Goal: Information Seeking & Learning: Find specific fact

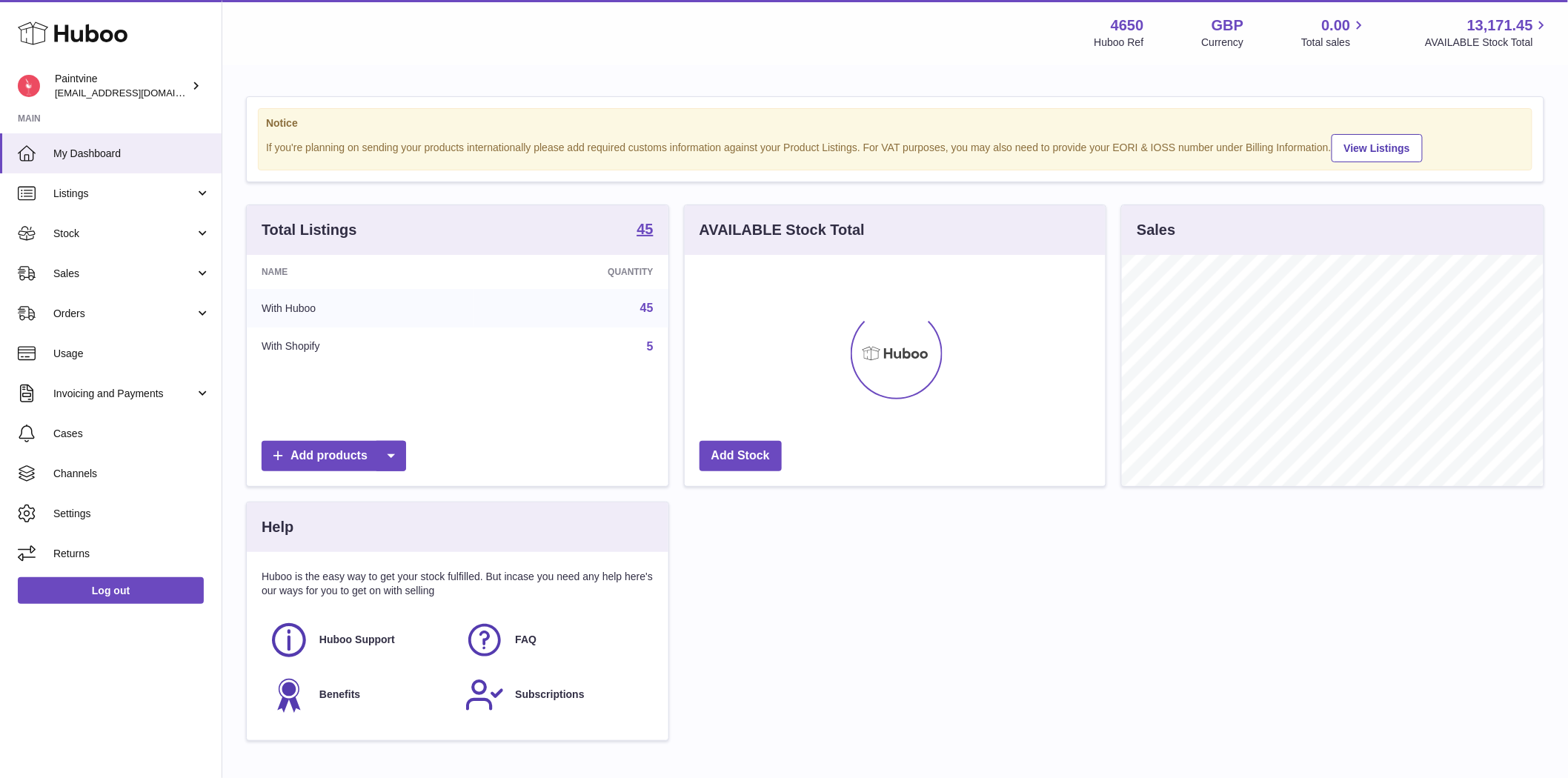
scroll to position [231, 421]
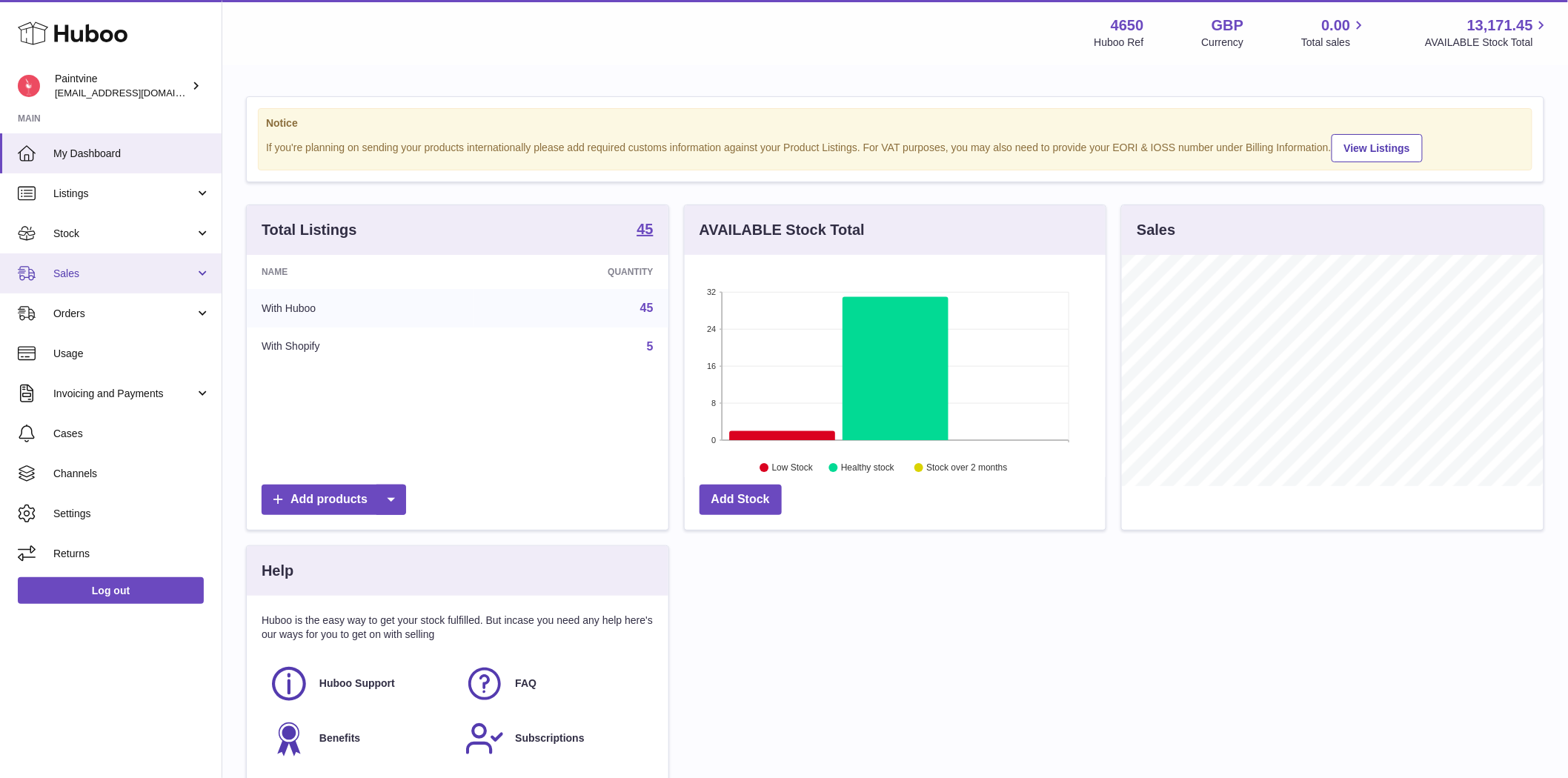
click at [79, 277] on span "Sales" at bounding box center [124, 273] width 142 height 14
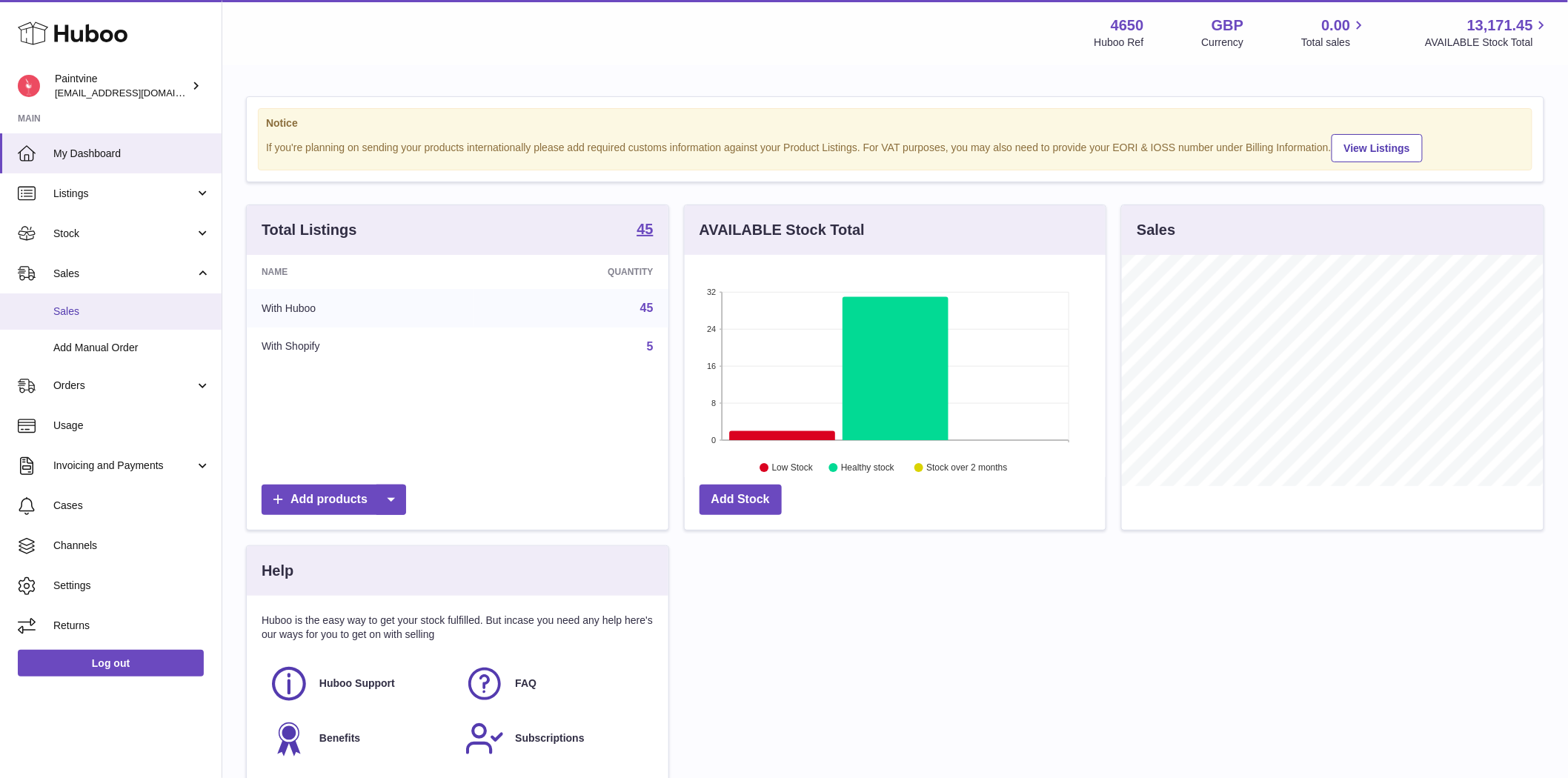
click at [77, 312] on span "Sales" at bounding box center [132, 312] width 157 height 14
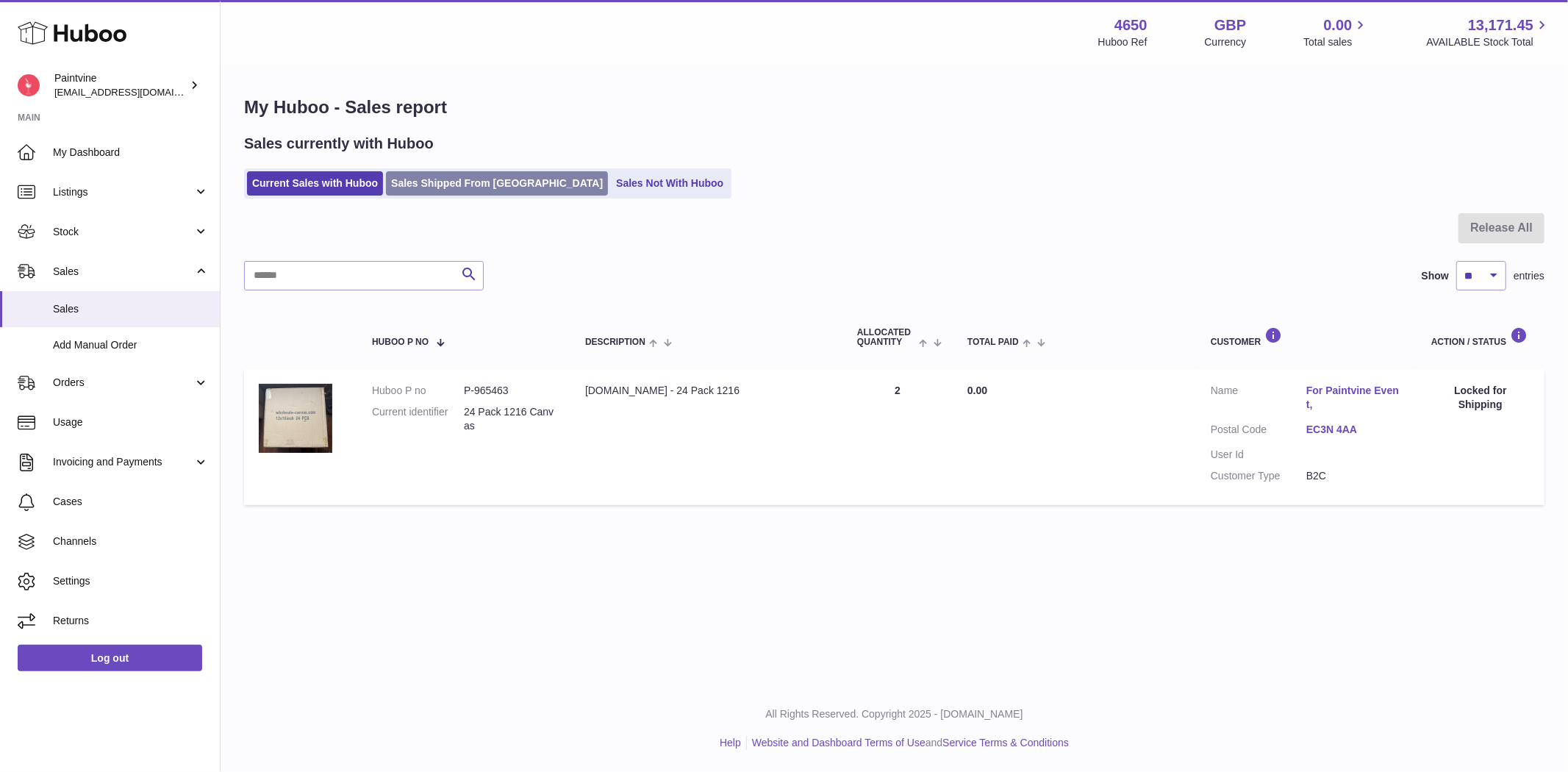
click at [442, 183] on link "Sales Shipped From Huboo" at bounding box center [497, 184] width 222 height 24
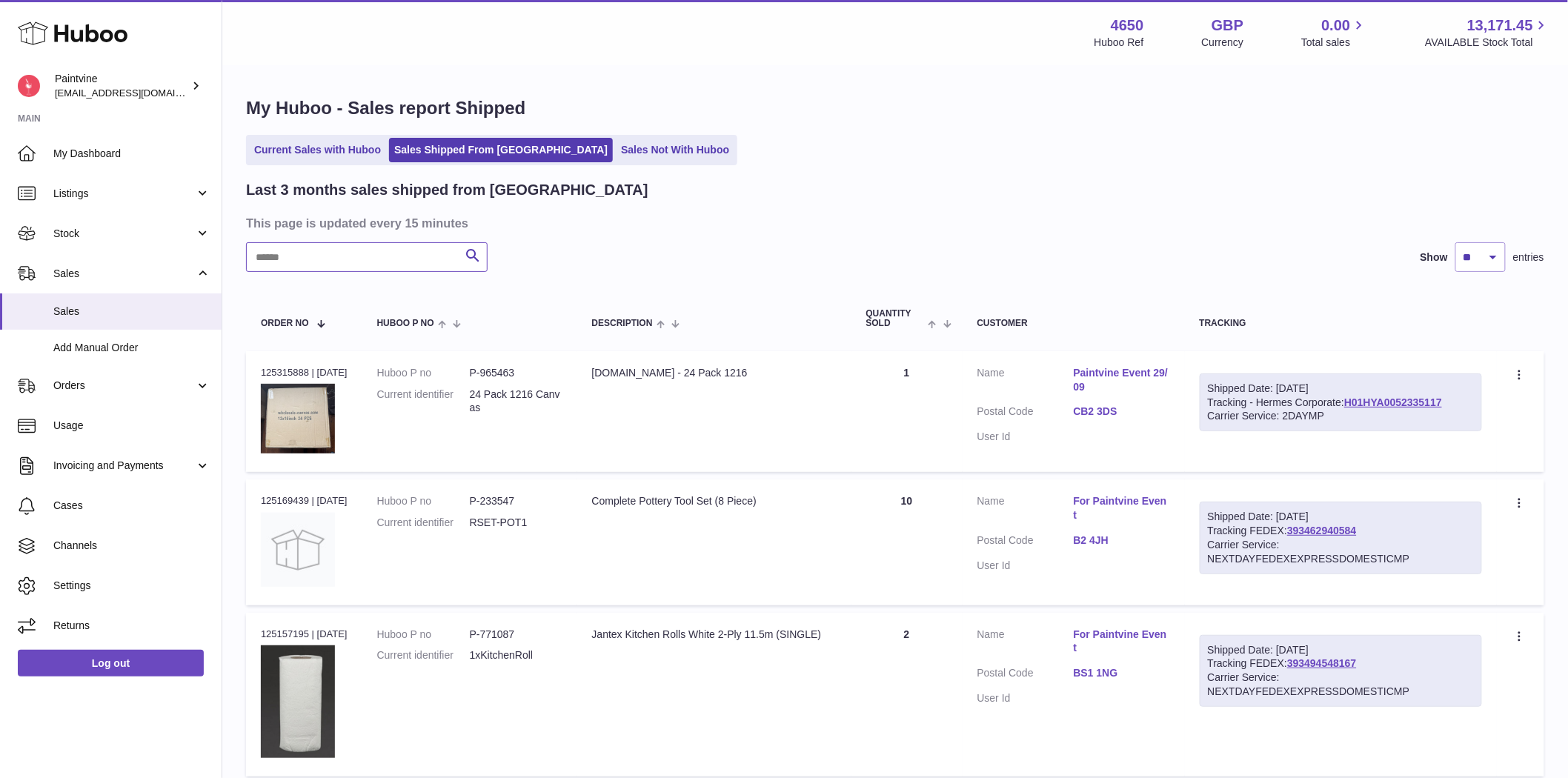
click at [331, 254] on input "text" at bounding box center [366, 257] width 242 height 30
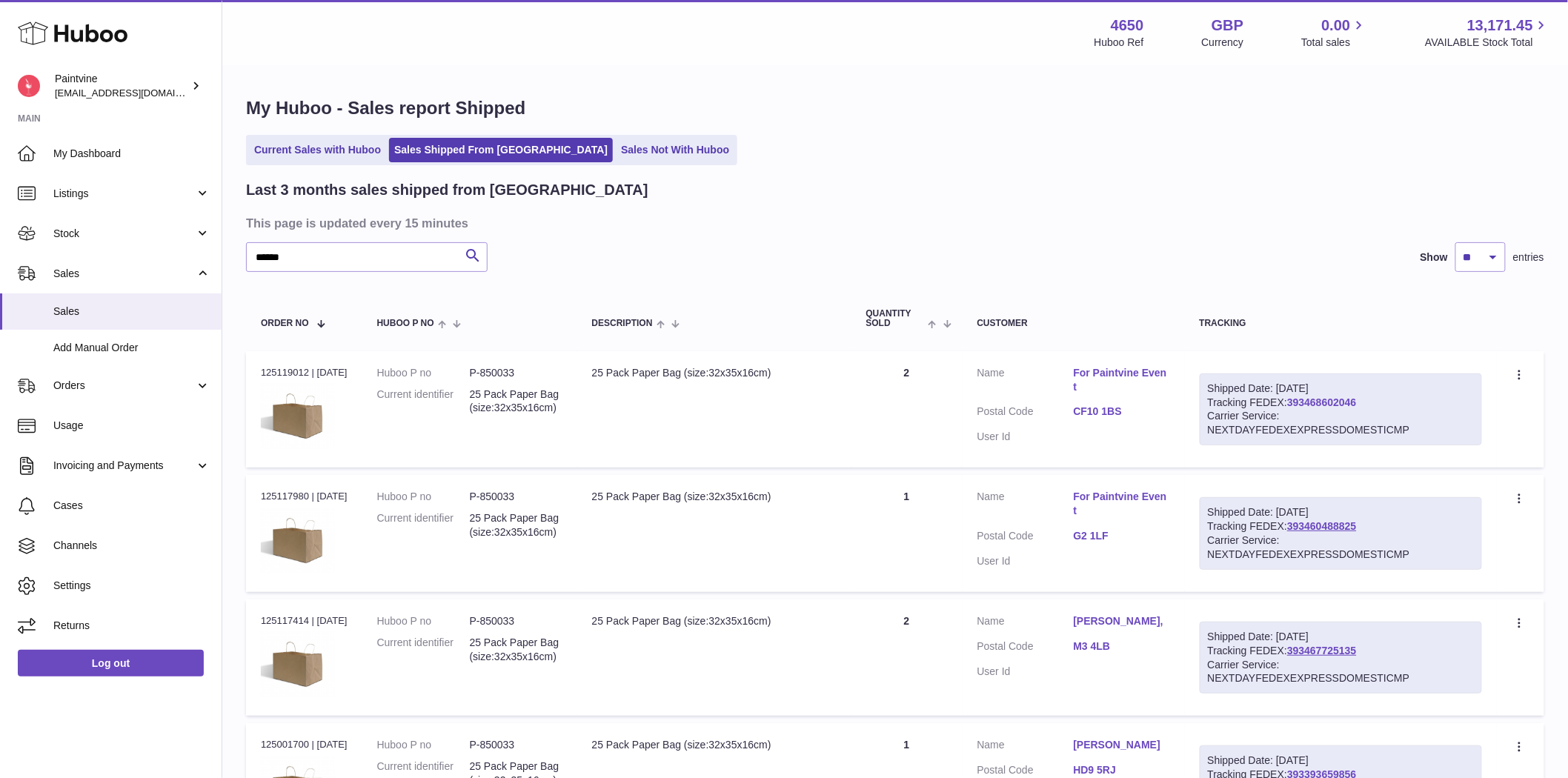
click at [1319, 403] on link "393468602046" at bounding box center [1321, 402] width 69 height 12
drag, startPoint x: 936, startPoint y: 389, endPoint x: 909, endPoint y: 389, distance: 27.0
click at [909, 389] on td "Quantity 2" at bounding box center [906, 410] width 111 height 117
drag, startPoint x: 618, startPoint y: 378, endPoint x: 603, endPoint y: 383, distance: 15.8
click at [605, 382] on td "Description 25 Pack Paper Bag (size:32x35x16cm)" at bounding box center [714, 410] width 274 height 117
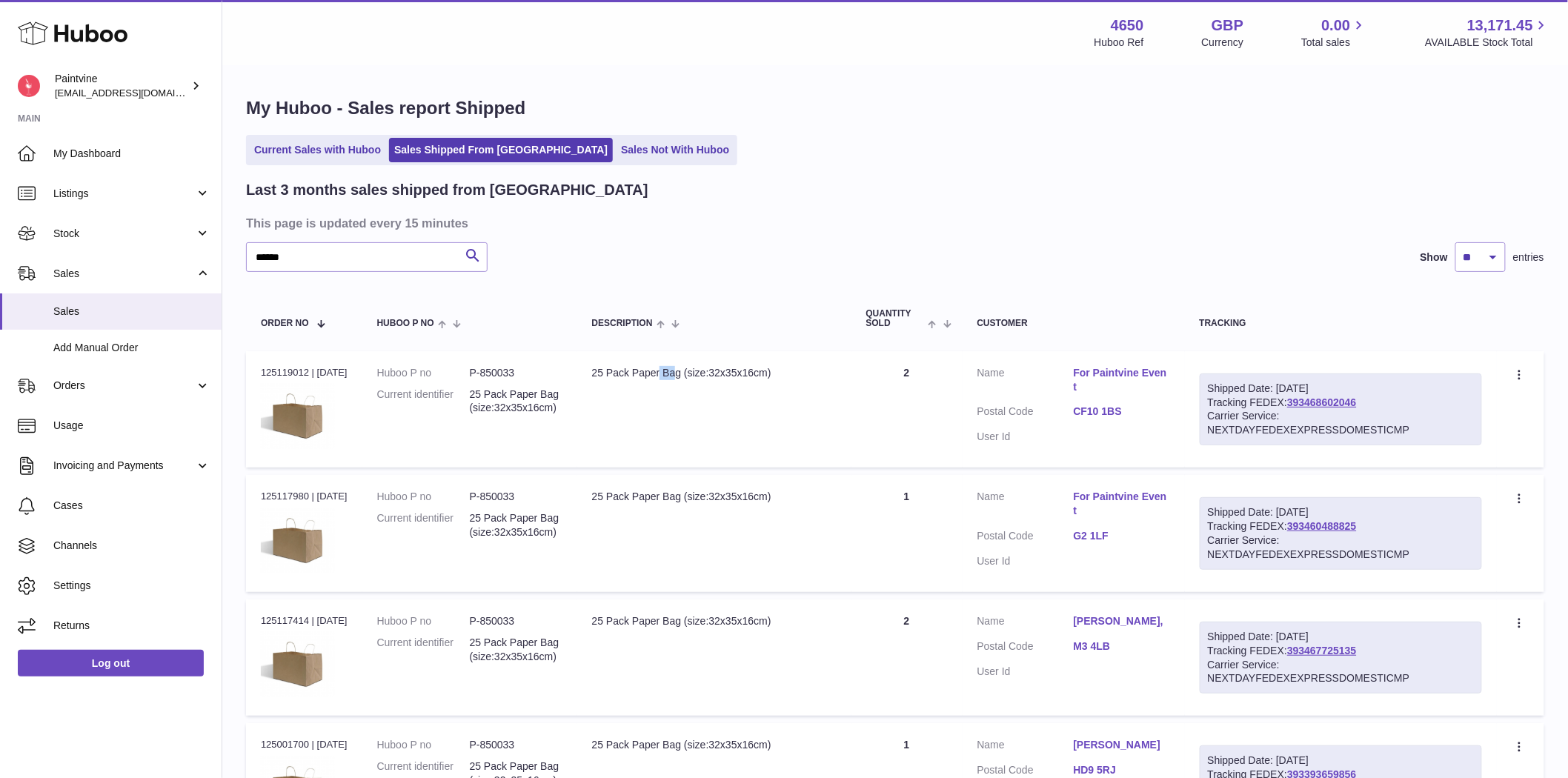
drag, startPoint x: 922, startPoint y: 376, endPoint x: 906, endPoint y: 376, distance: 16.0
click at [909, 376] on td "Quantity 2" at bounding box center [906, 410] width 111 height 117
click at [930, 389] on td "Quantity 2" at bounding box center [906, 410] width 111 height 117
click at [910, 380] on td "Quantity 2" at bounding box center [906, 410] width 111 height 117
drag, startPoint x: 923, startPoint y: 383, endPoint x: 895, endPoint y: 381, distance: 28.1
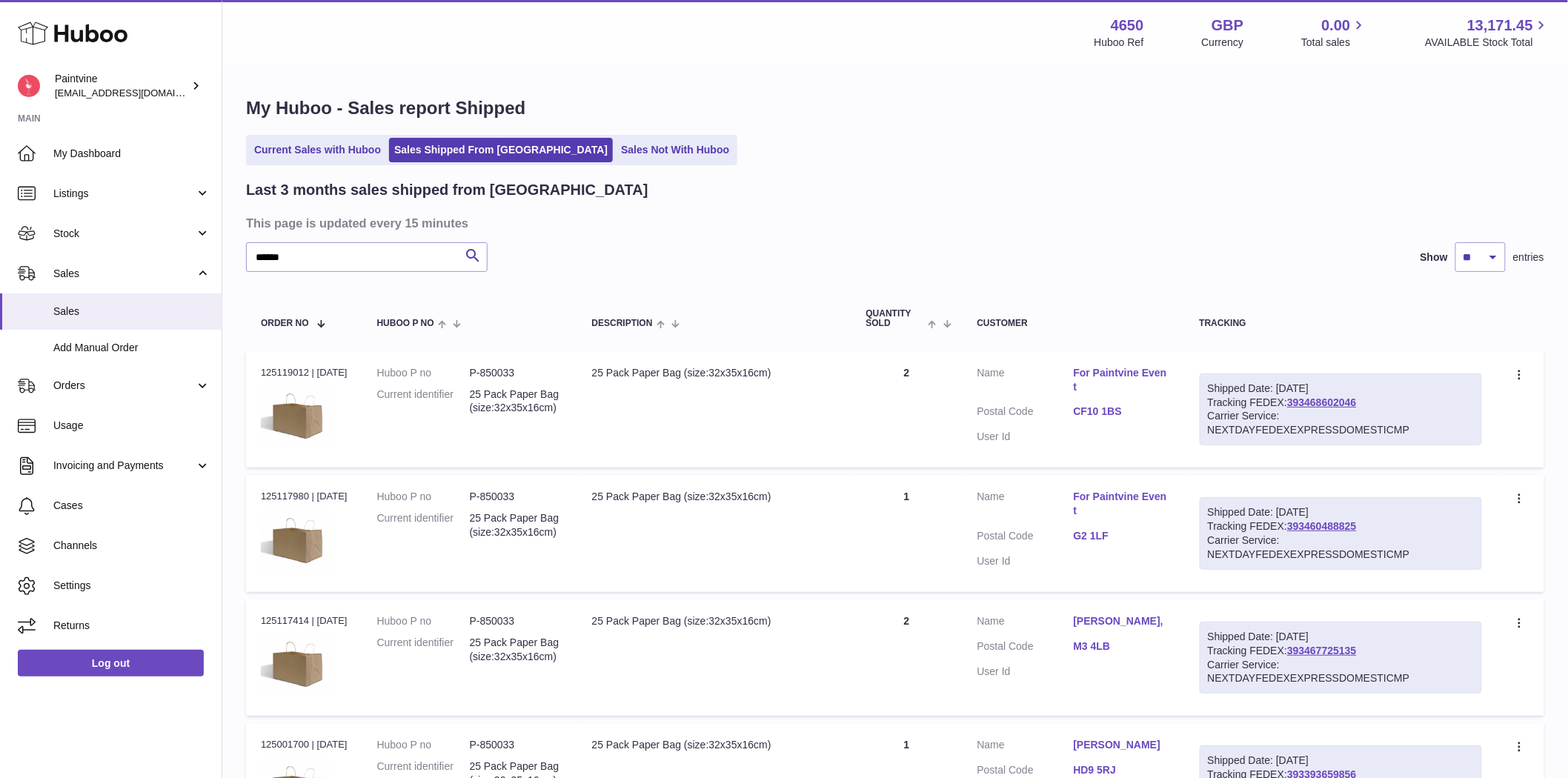
click at [895, 381] on td "Quantity 2" at bounding box center [906, 410] width 111 height 117
click at [921, 395] on td "Quantity 2" at bounding box center [906, 410] width 111 height 117
drag, startPoint x: 614, startPoint y: 376, endPoint x: 594, endPoint y: 376, distance: 20.0
click at [594, 376] on td "Description 25 Pack Paper Bag (size:32x35x16cm)" at bounding box center [714, 410] width 274 height 117
click at [1309, 409] on link "393468602046" at bounding box center [1321, 402] width 69 height 12
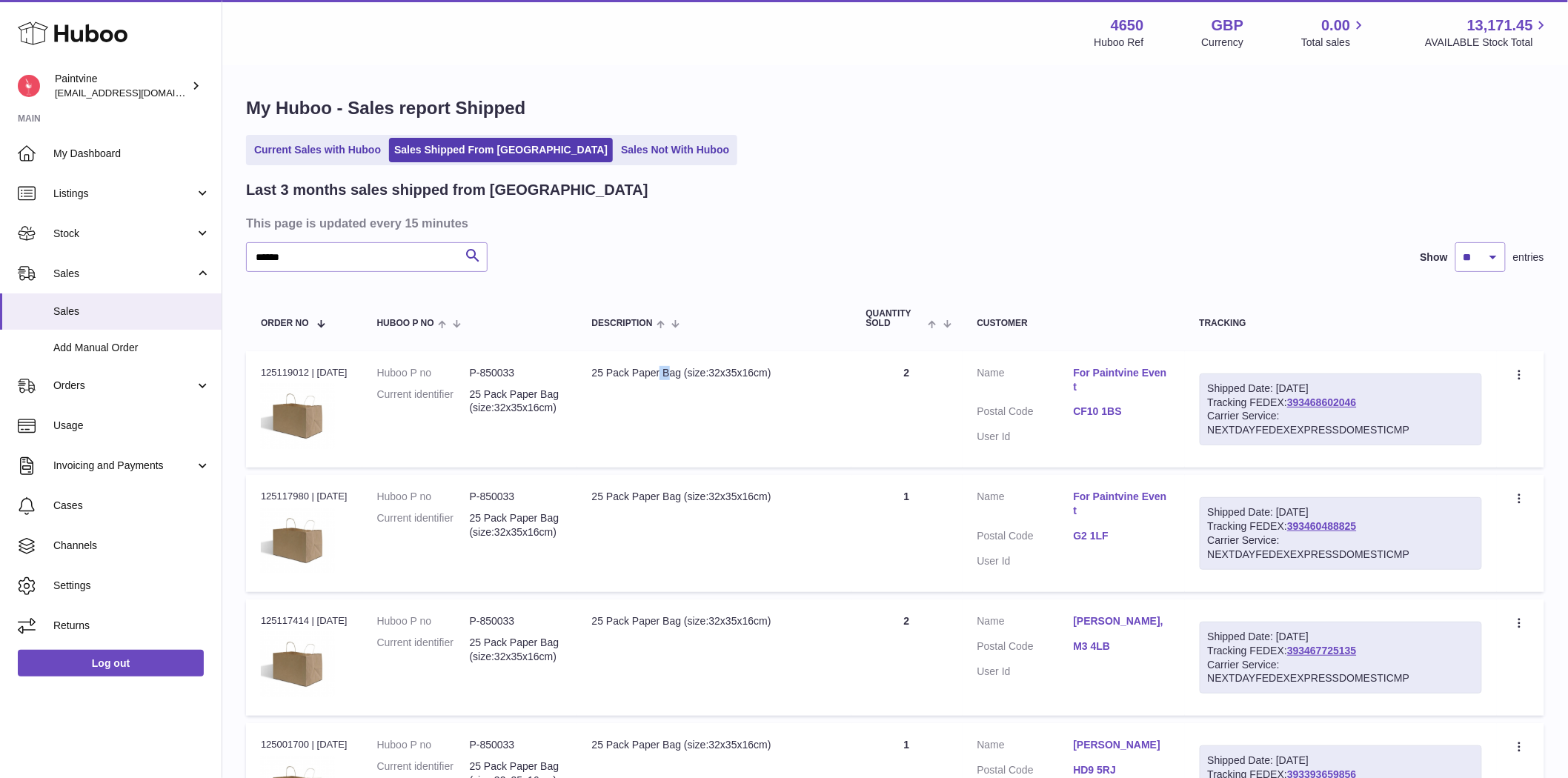
click at [910, 380] on td "Quantity 2" at bounding box center [906, 410] width 111 height 117
click at [919, 398] on td "Quantity 2" at bounding box center [906, 410] width 111 height 117
drag, startPoint x: 538, startPoint y: 376, endPoint x: 495, endPoint y: 376, distance: 43.0
click at [495, 376] on dd "P-850033" at bounding box center [516, 372] width 92 height 14
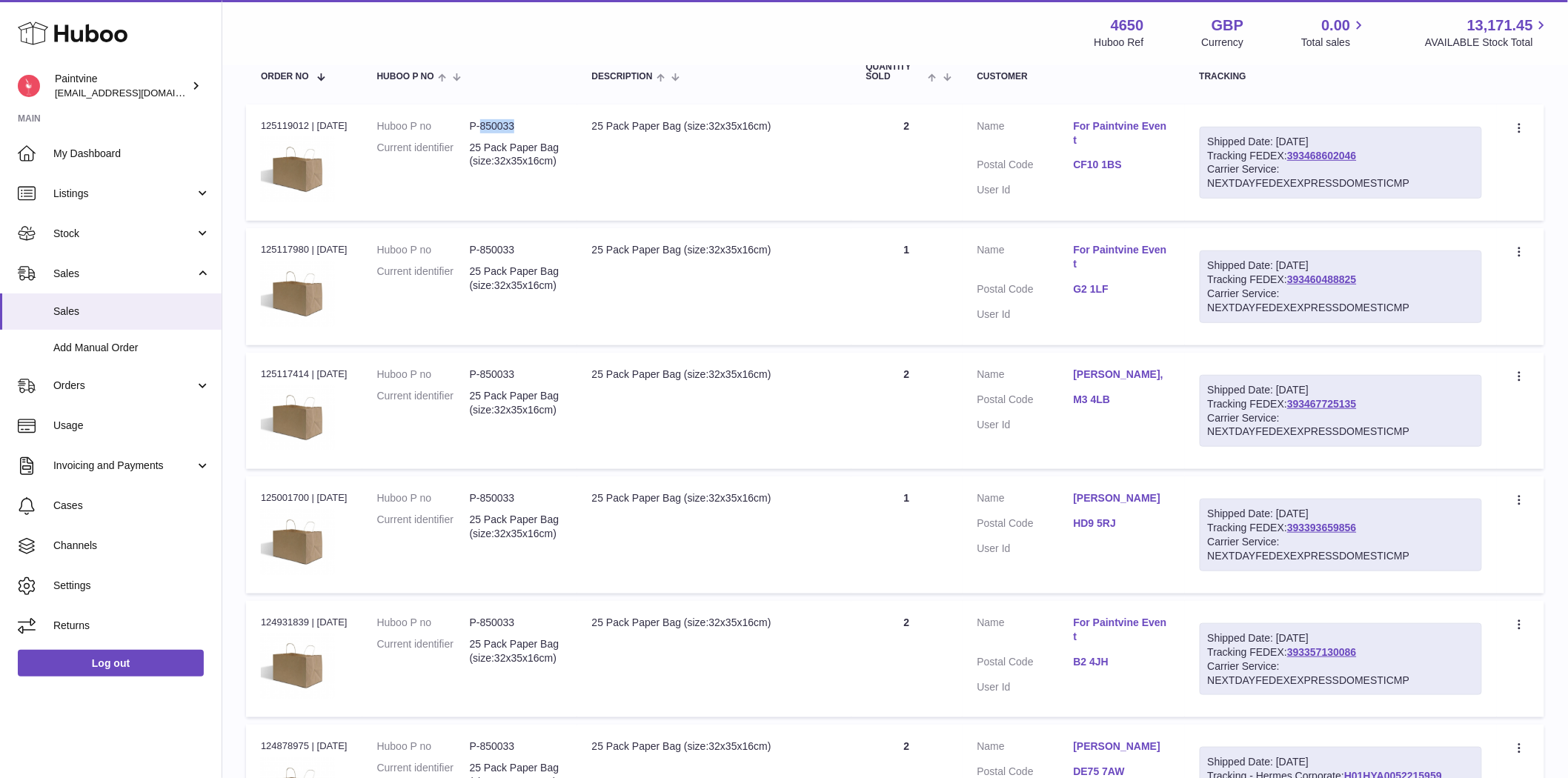
click at [1147, 501] on link "Sarah Bowers" at bounding box center [1121, 498] width 96 height 14
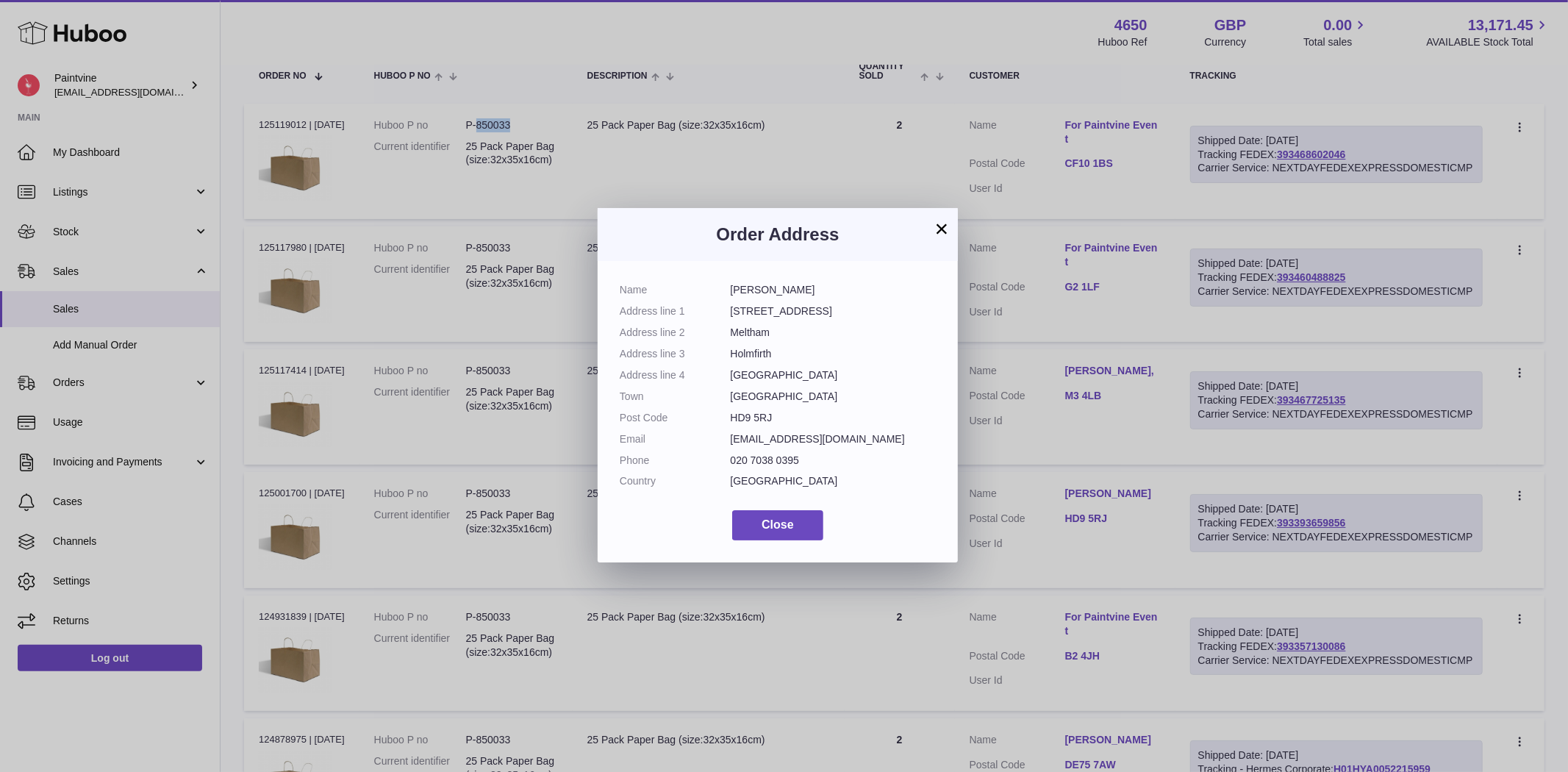
drag, startPoint x: 740, startPoint y: 287, endPoint x: 718, endPoint y: 287, distance: 22.0
click at [718, 287] on dl "Name Sarah Bowers Address line 1 148 Helme Lane Address line 2 Meltham Address …" at bounding box center [777, 390] width 316 height 213
copy dl "Sarah Bowers"
click at [782, 535] on button "Close" at bounding box center [777, 525] width 91 height 30
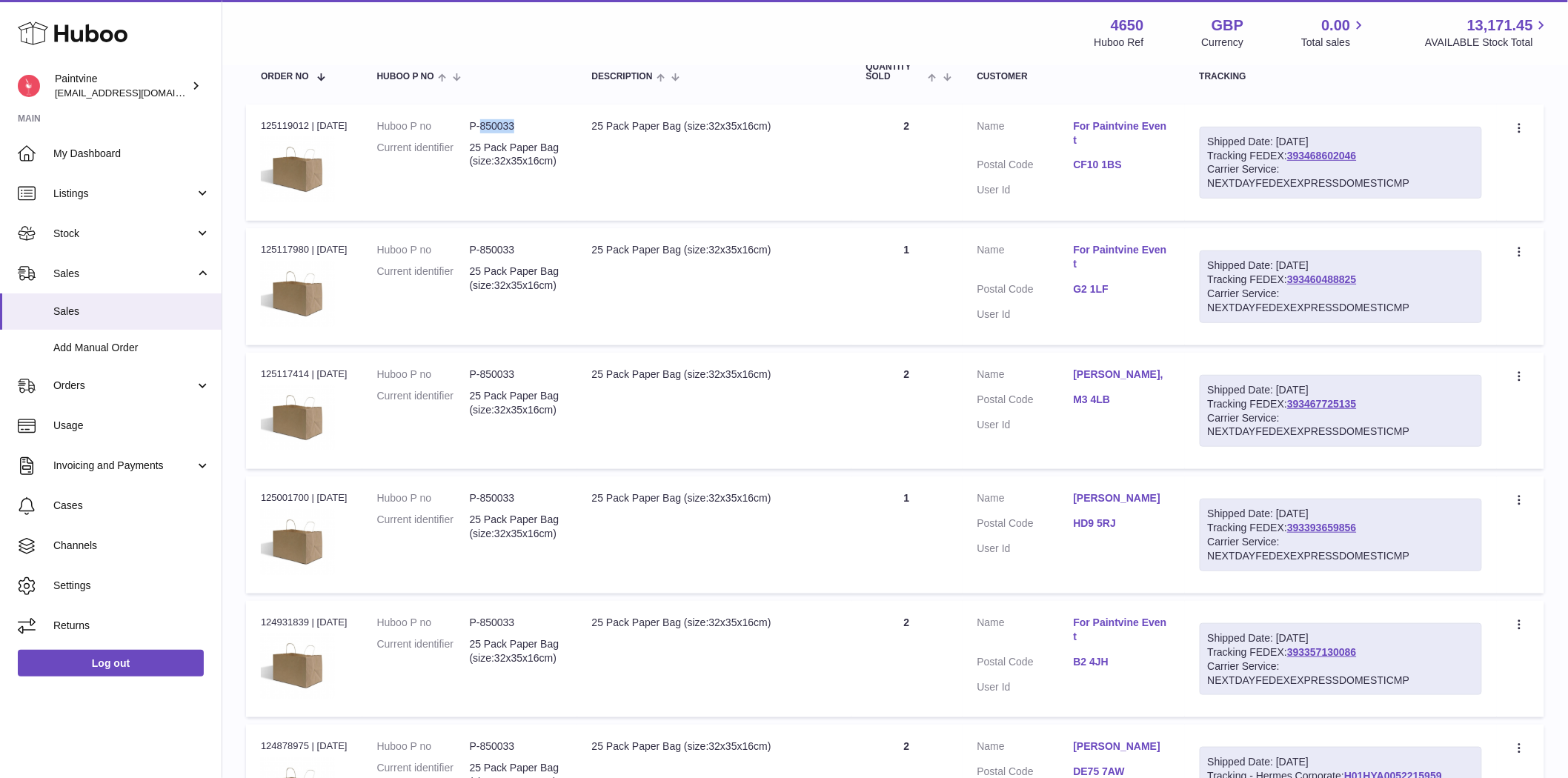
scroll to position [0, 0]
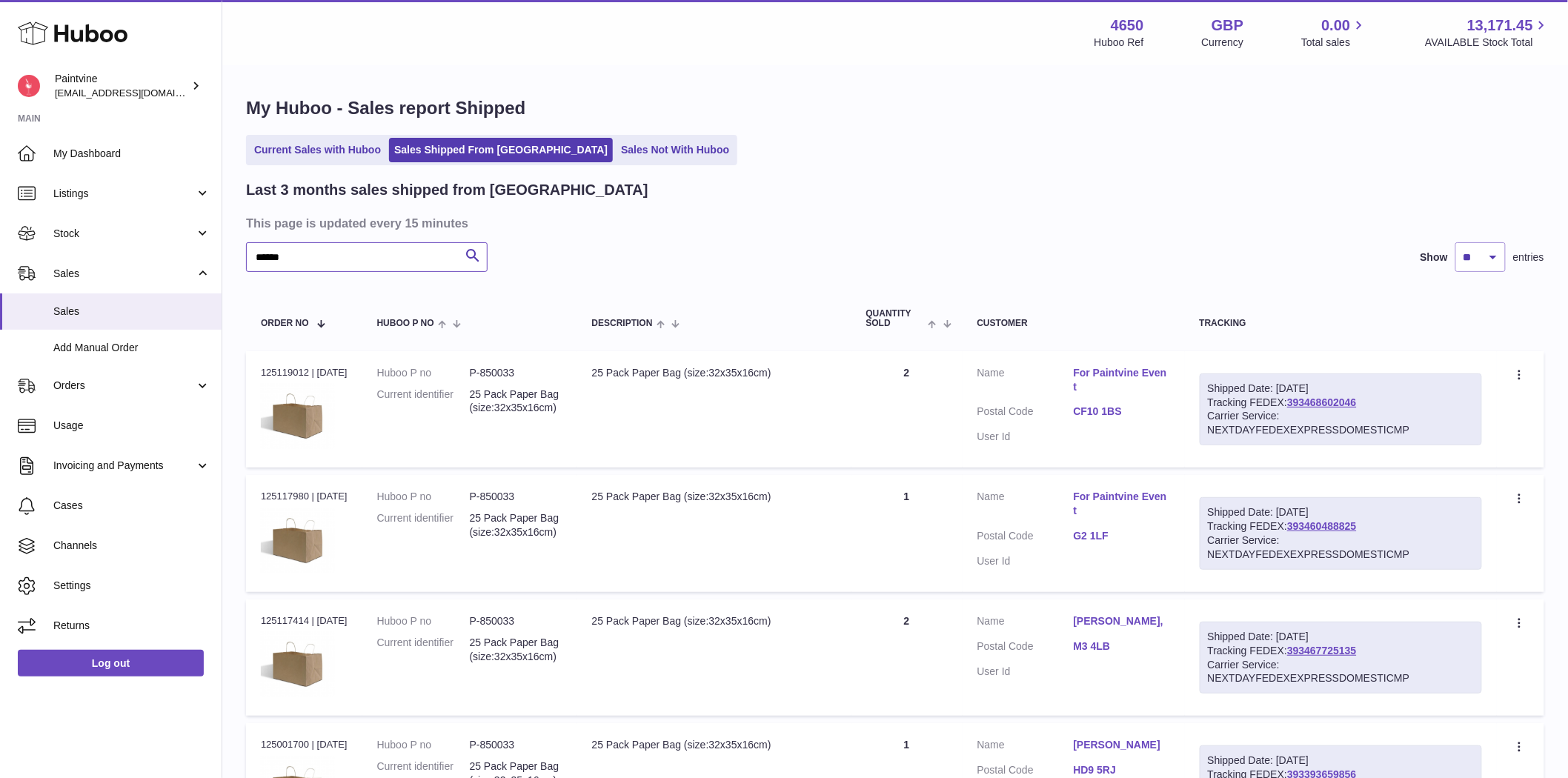
click at [354, 250] on input "******" at bounding box center [366, 257] width 242 height 30
paste input "******"
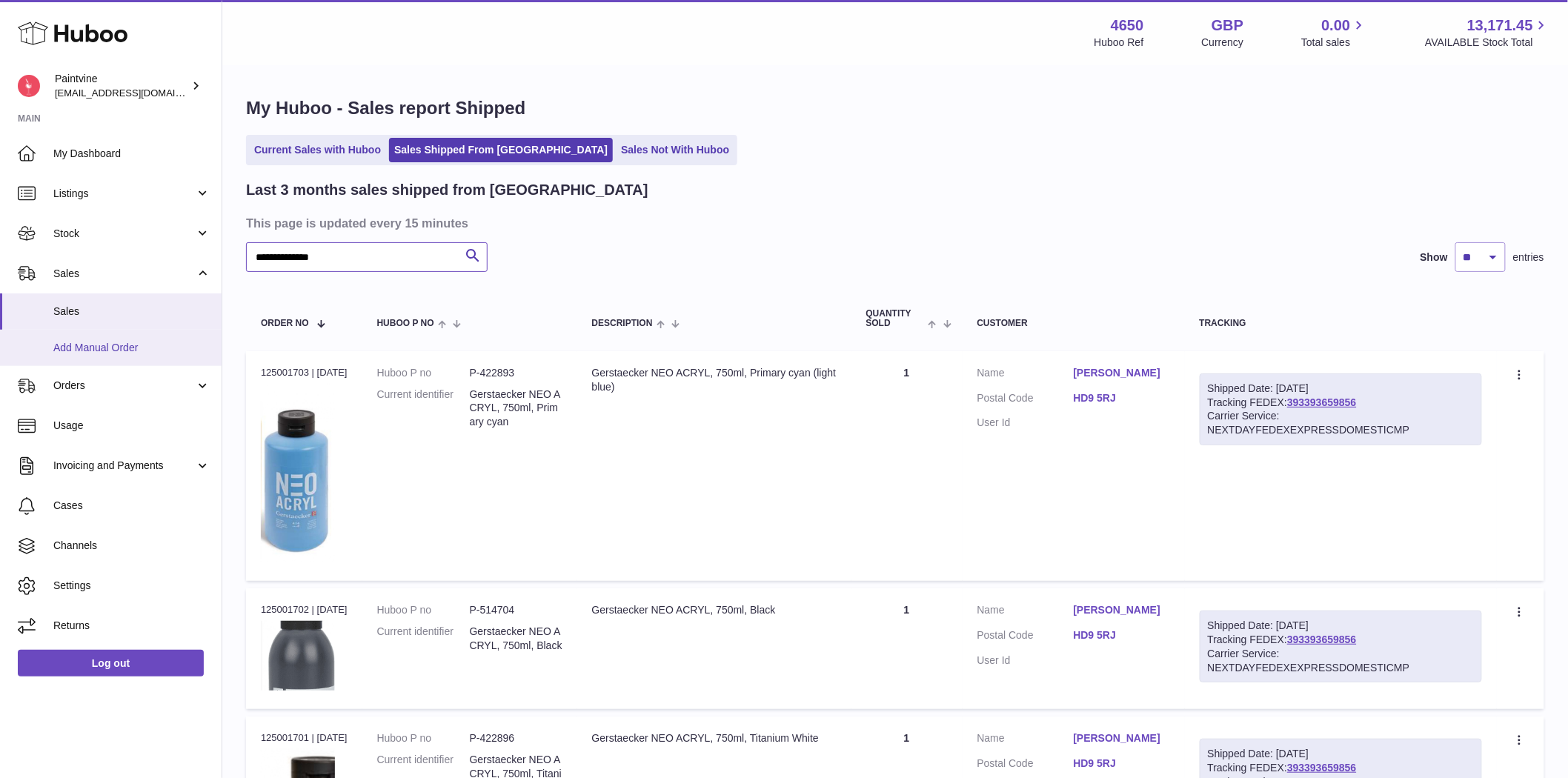
type input "**********"
click at [86, 191] on span "Listings" at bounding box center [124, 193] width 142 height 14
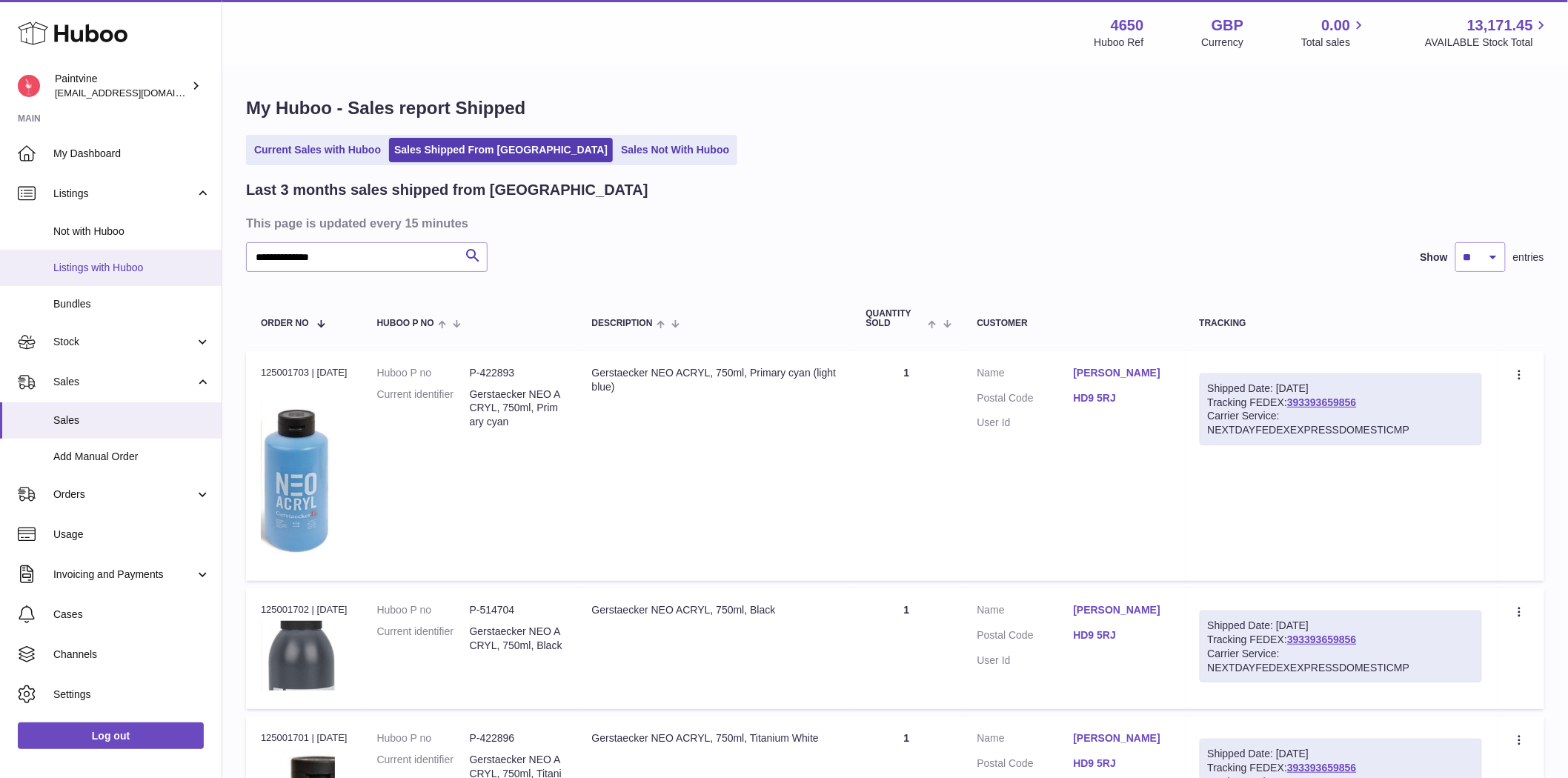
click at [114, 277] on link "Listings with Huboo" at bounding box center [110, 268] width 221 height 37
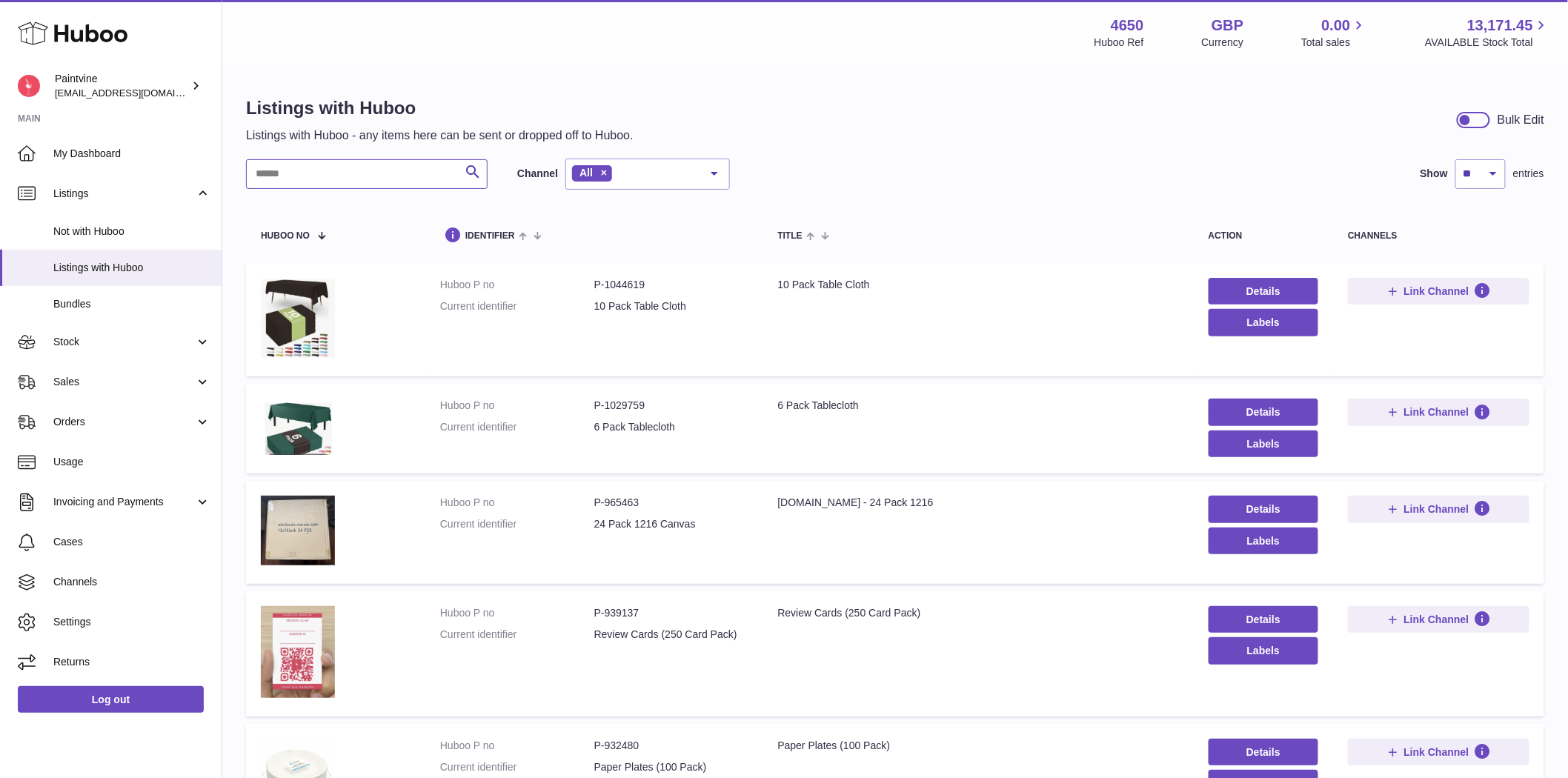
click at [299, 185] on input "text" at bounding box center [366, 174] width 242 height 30
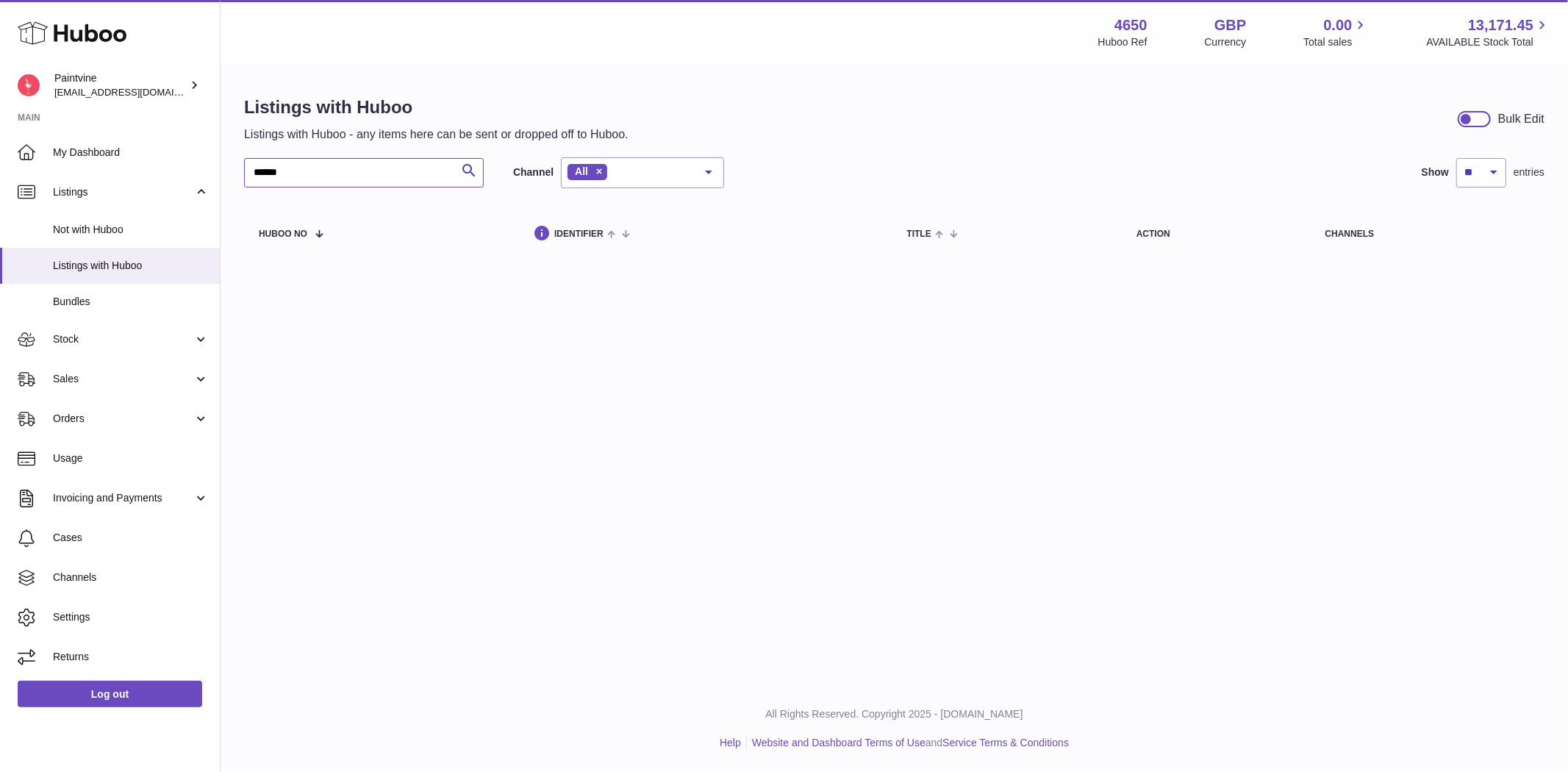
type input "******"
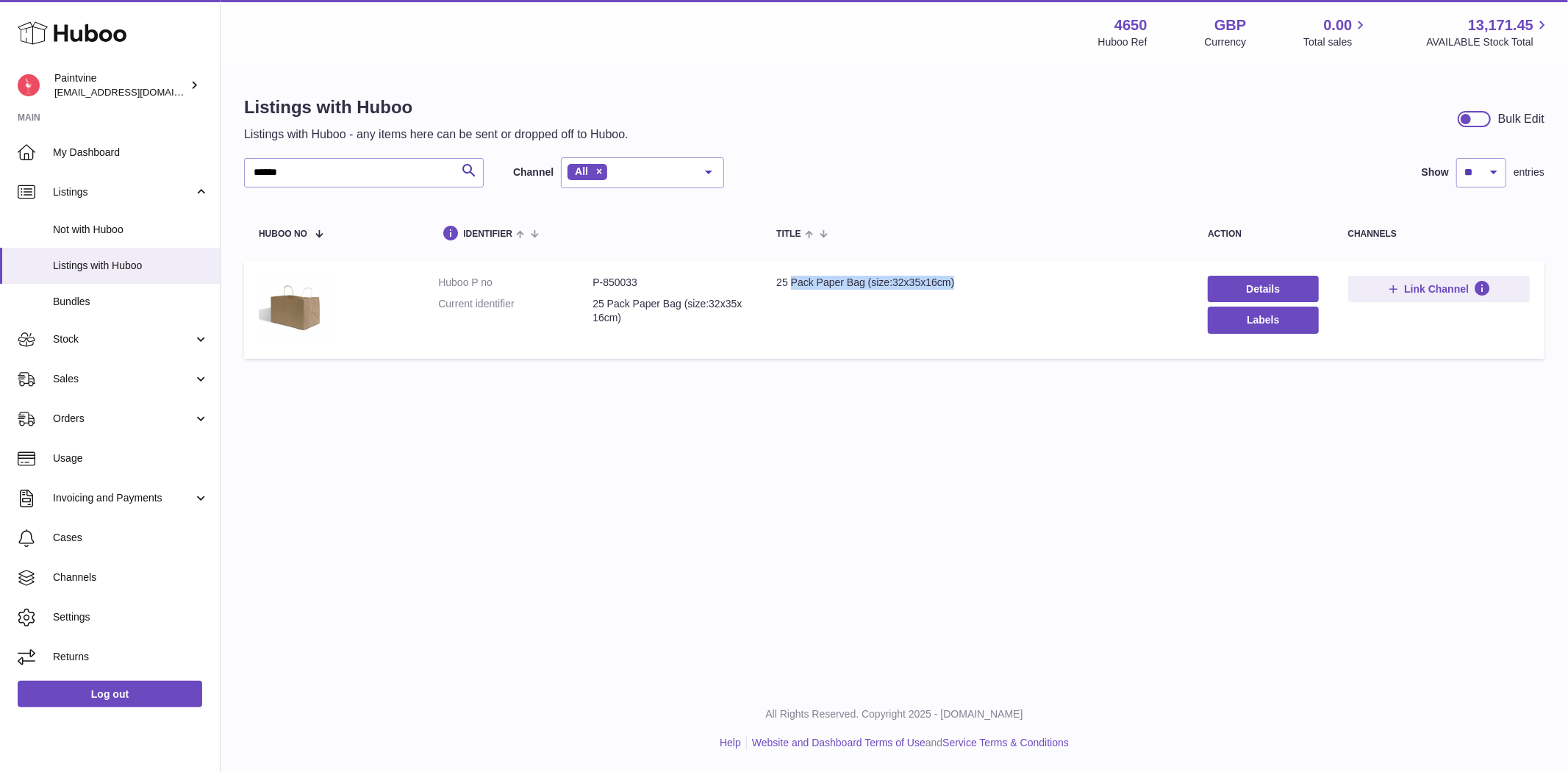
drag, startPoint x: 789, startPoint y: 282, endPoint x: 967, endPoint y: 282, distance: 178.0
click at [967, 282] on div "25 Pack Paper Bag (size:32x35x16cm)" at bounding box center [977, 283] width 402 height 14
copy div "Pack Paper Bag (size:32x35x16cm)"
